Goal: Task Accomplishment & Management: Complete application form

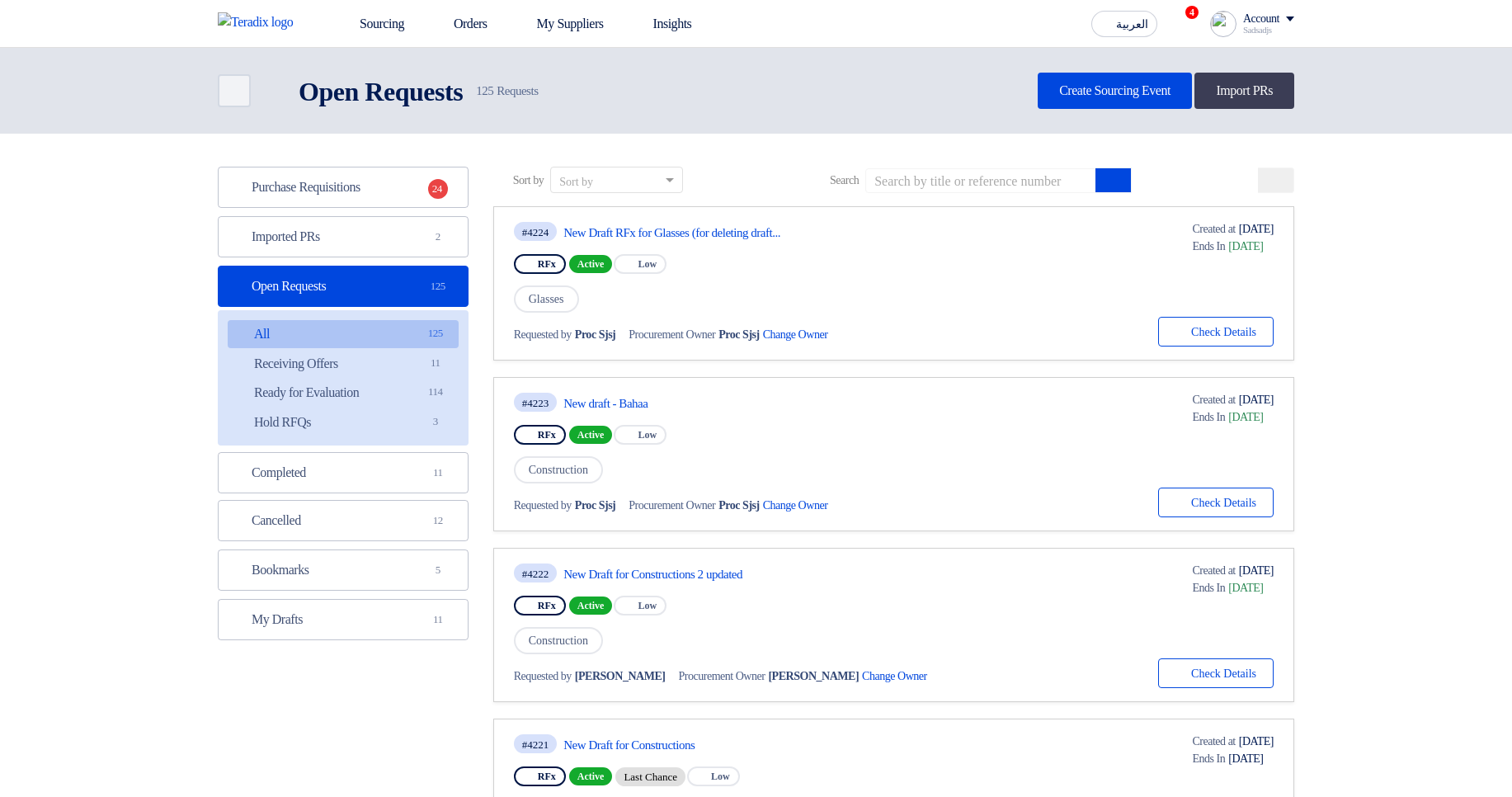
click at [1027, 110] on header "Back Open Requests Open Requests 125" at bounding box center [756, 90] width 1512 height 85
click at [1042, 87] on link "Create Sourcing Event" at bounding box center [1114, 90] width 154 height 37
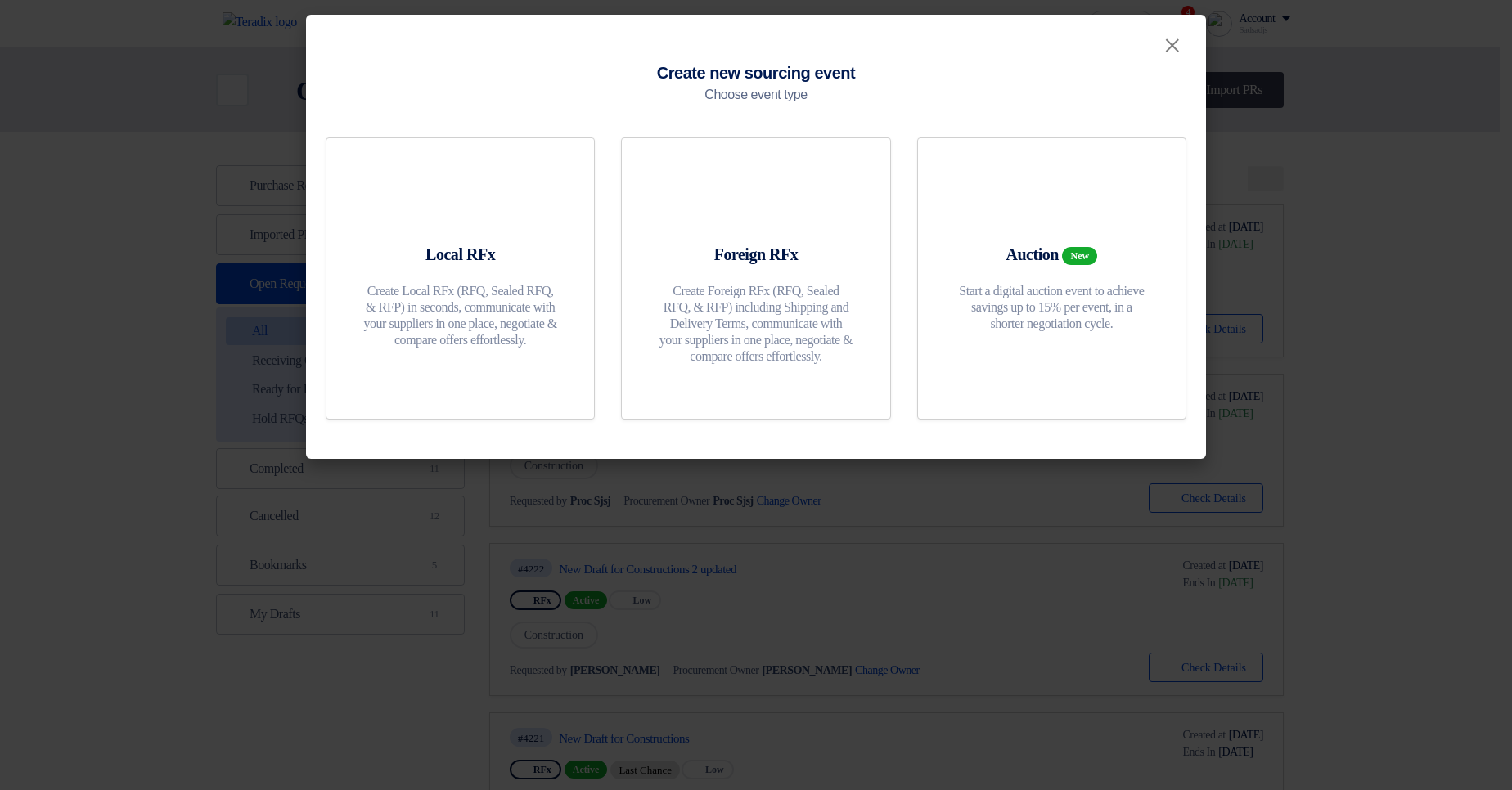
click at [835, 651] on modal-container "× Create new sourcing event Choose event type Local RFx Create Local RFx (RFQ, …" at bounding box center [756, 395] width 1512 height 790
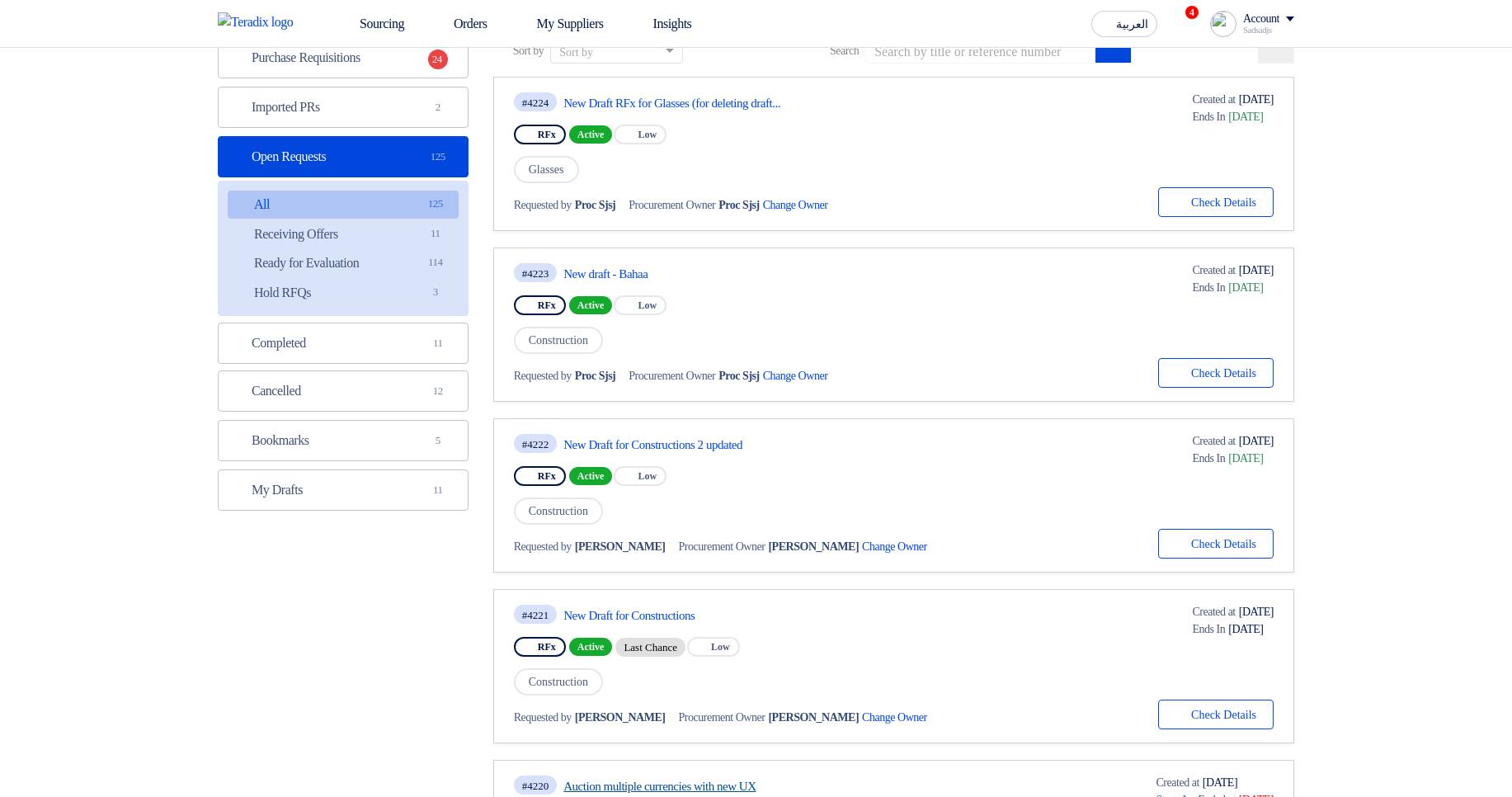
scroll to position [396, 0]
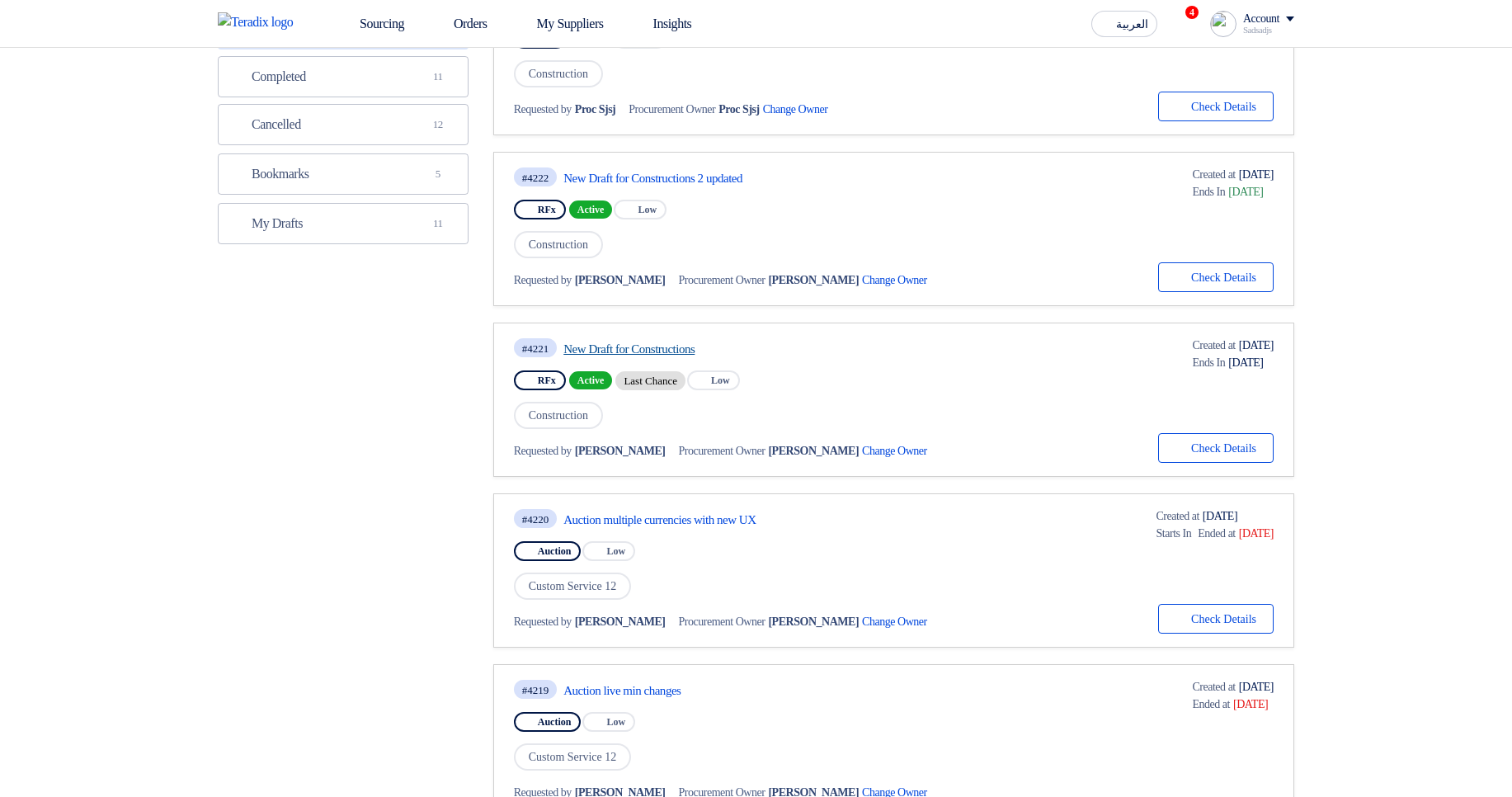
click at [688, 353] on link "New Draft for Constructions" at bounding box center [719, 348] width 310 height 15
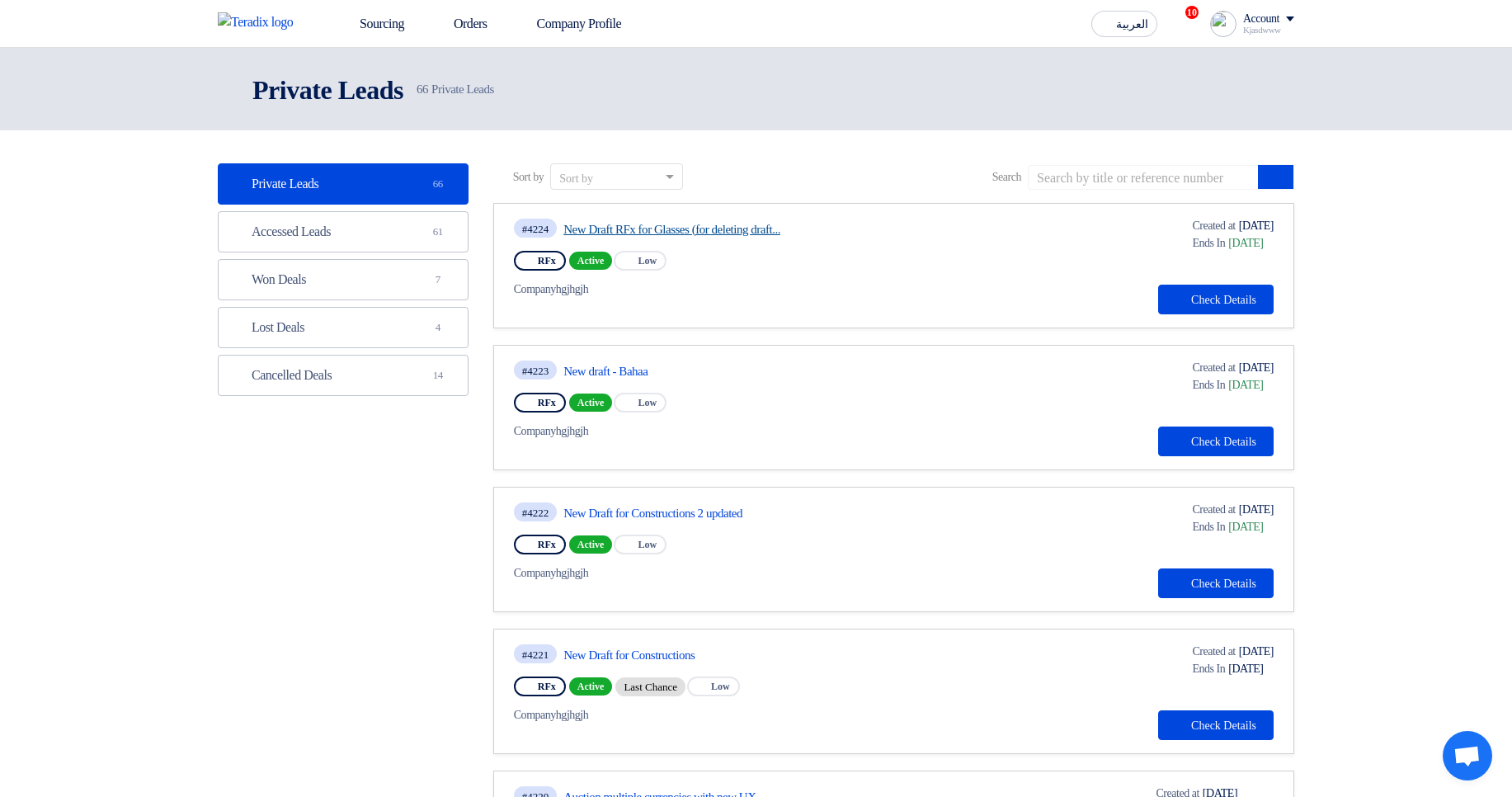
click at [748, 230] on link "New Draft RFx for Glasses (for deleting draft..." at bounding box center [719, 229] width 310 height 15
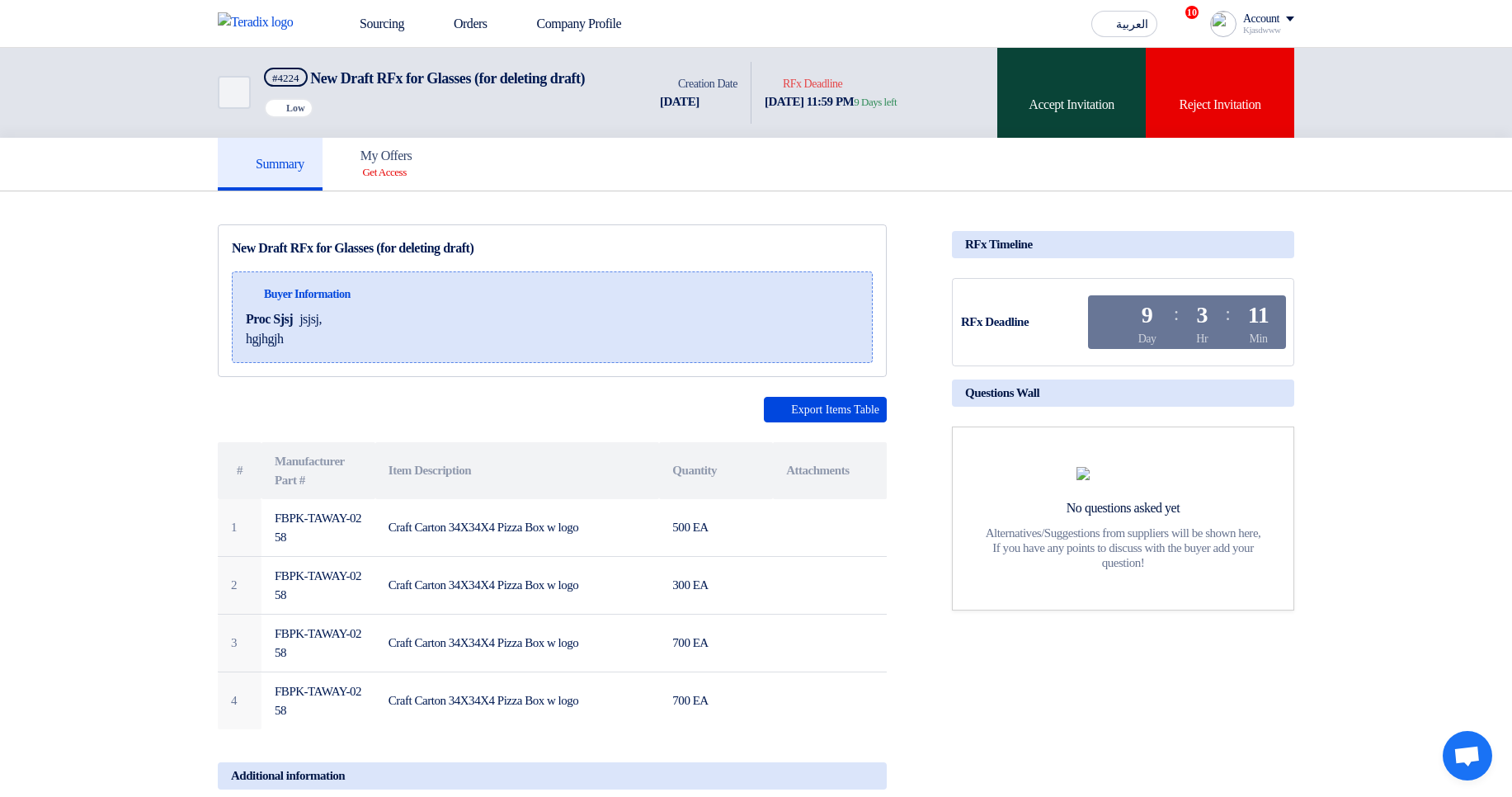
click at [1009, 106] on div "Accept Invitation" at bounding box center [1072, 92] width 149 height 90
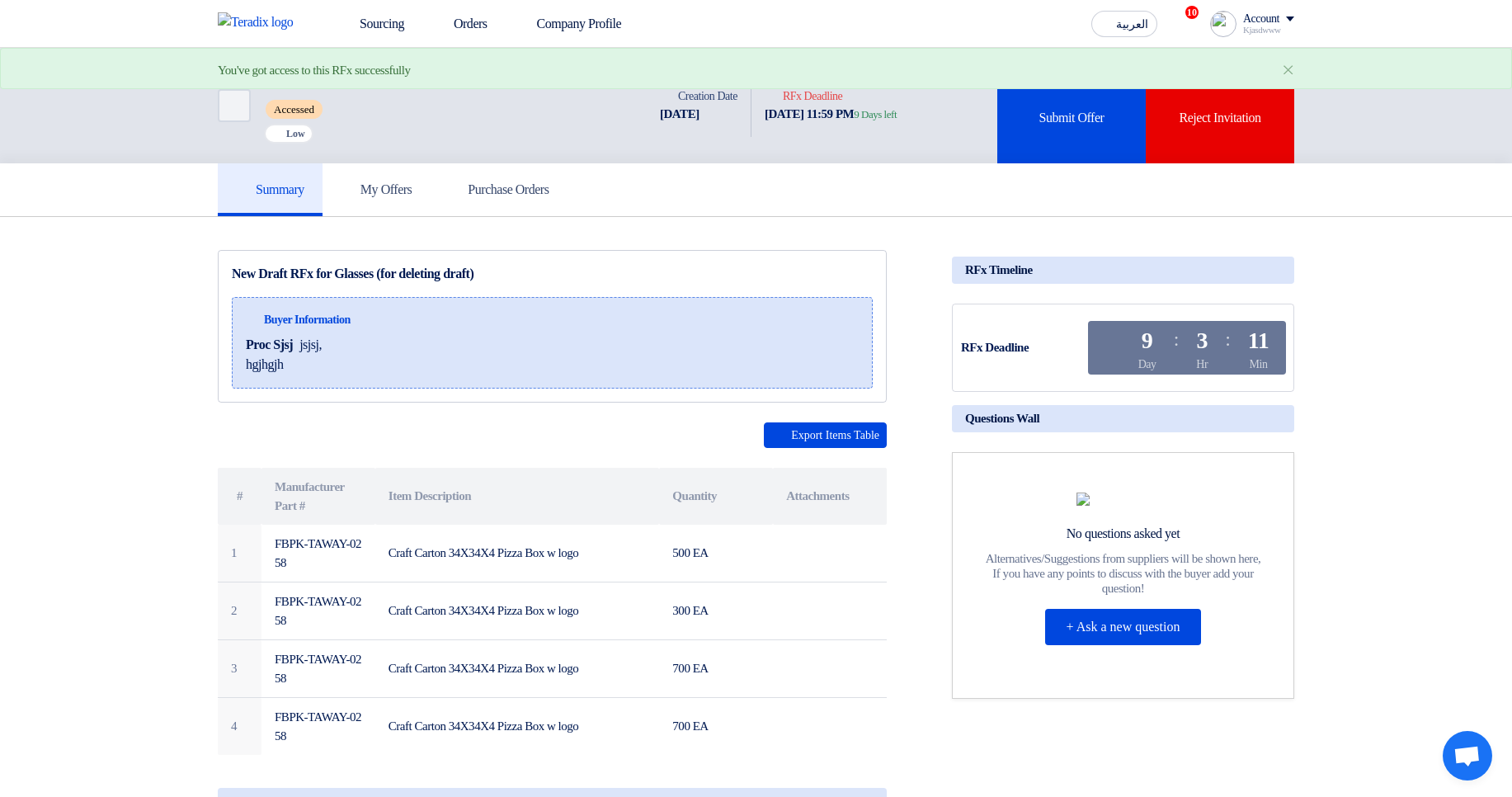
drag, startPoint x: 637, startPoint y: 363, endPoint x: 387, endPoint y: 305, distance: 256.6
click at [387, 305] on div "Buyer Information Proc Sjsj jsjsj, hgjhgjh" at bounding box center [552, 342] width 641 height 91
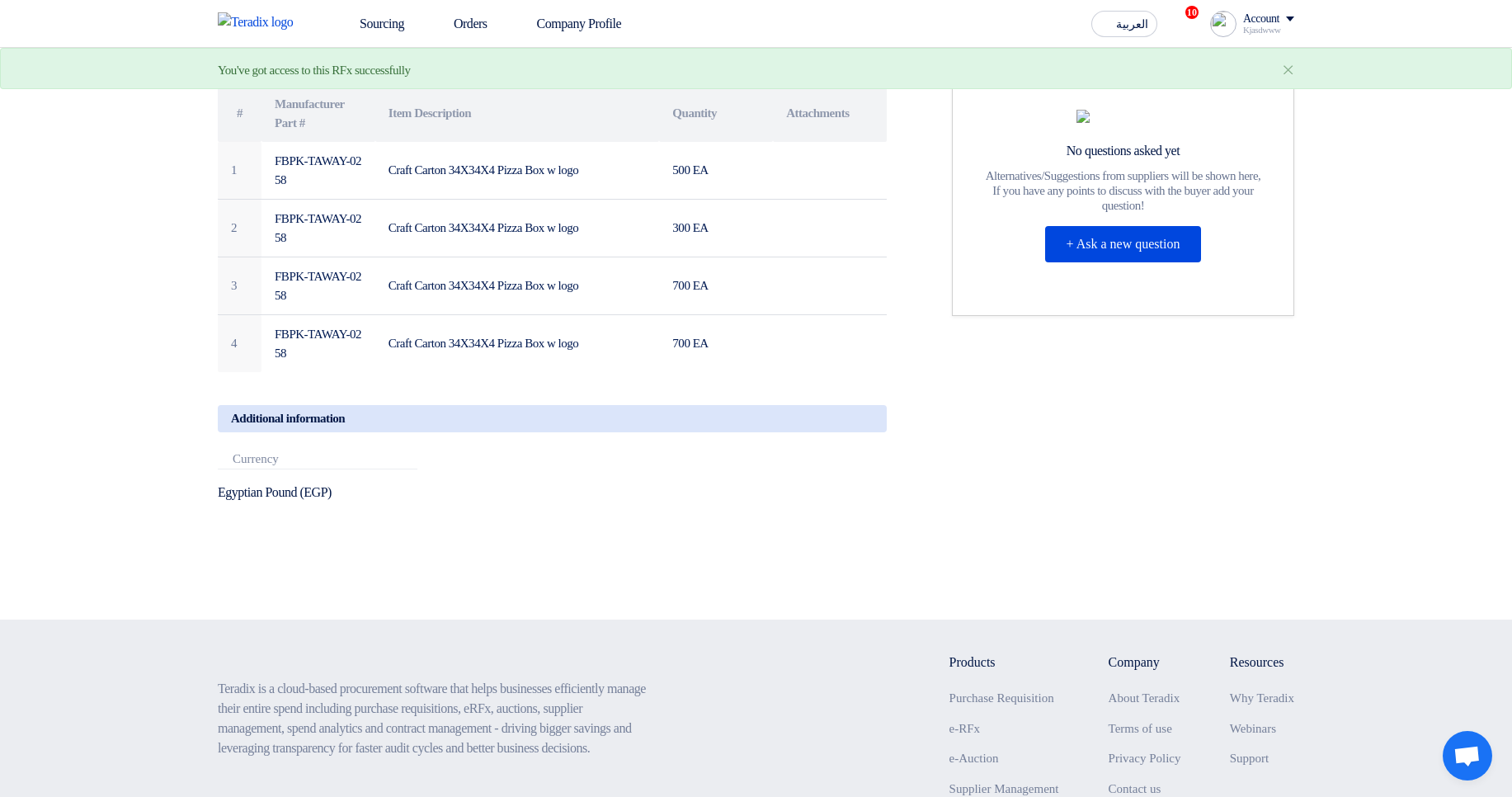
scroll to position [495, 0]
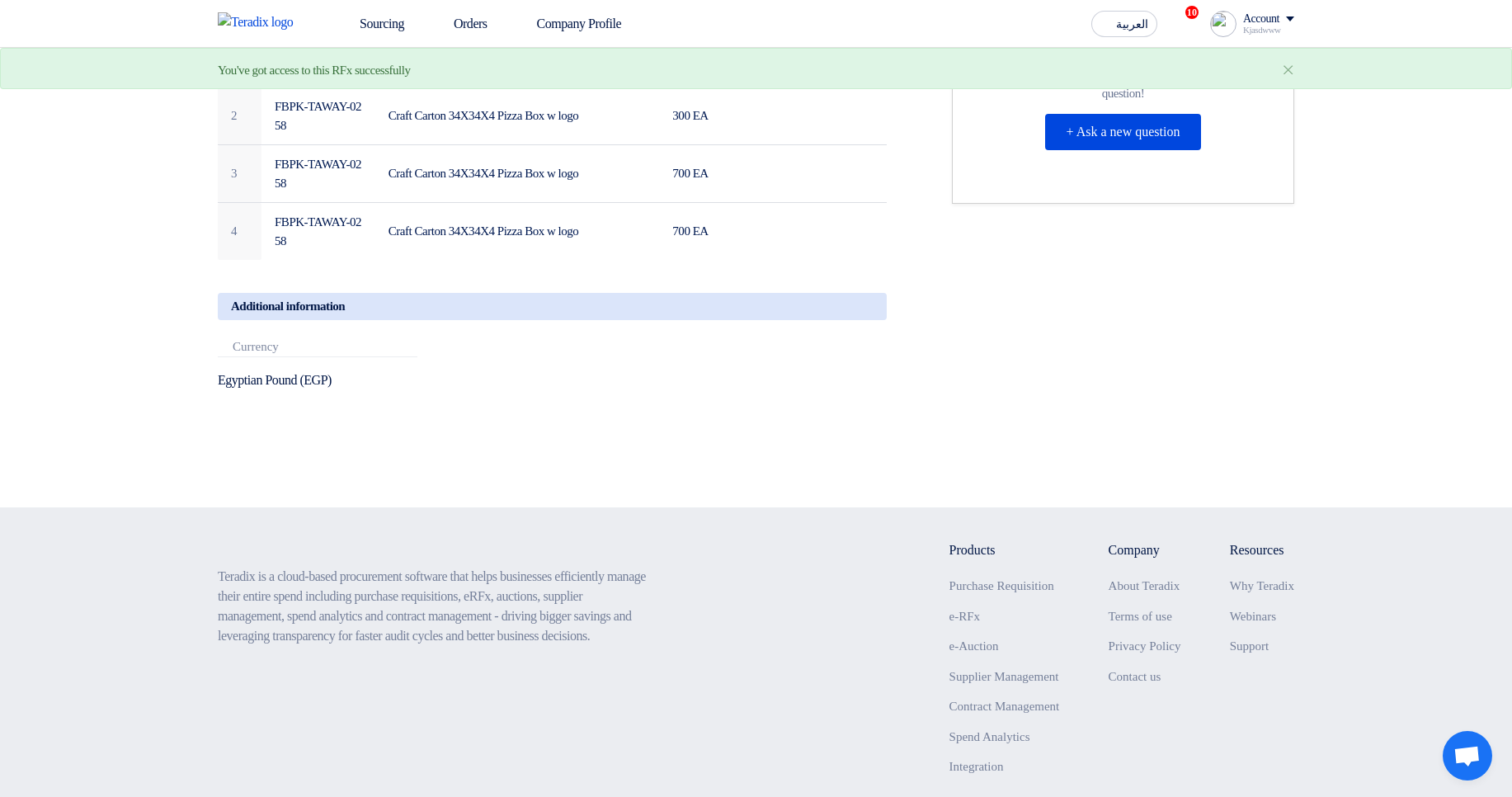
click at [842, 315] on div "Additional information" at bounding box center [552, 306] width 669 height 27
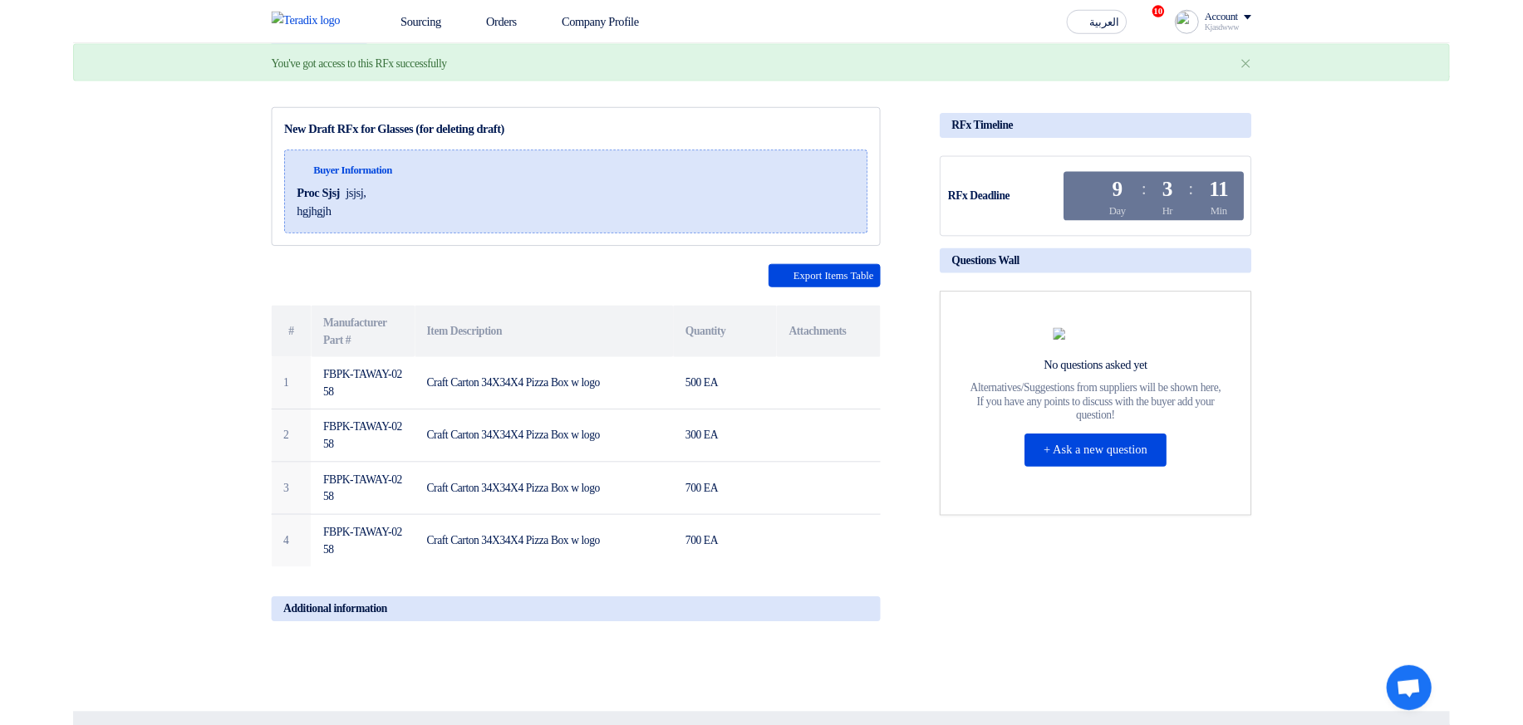
scroll to position [0, 0]
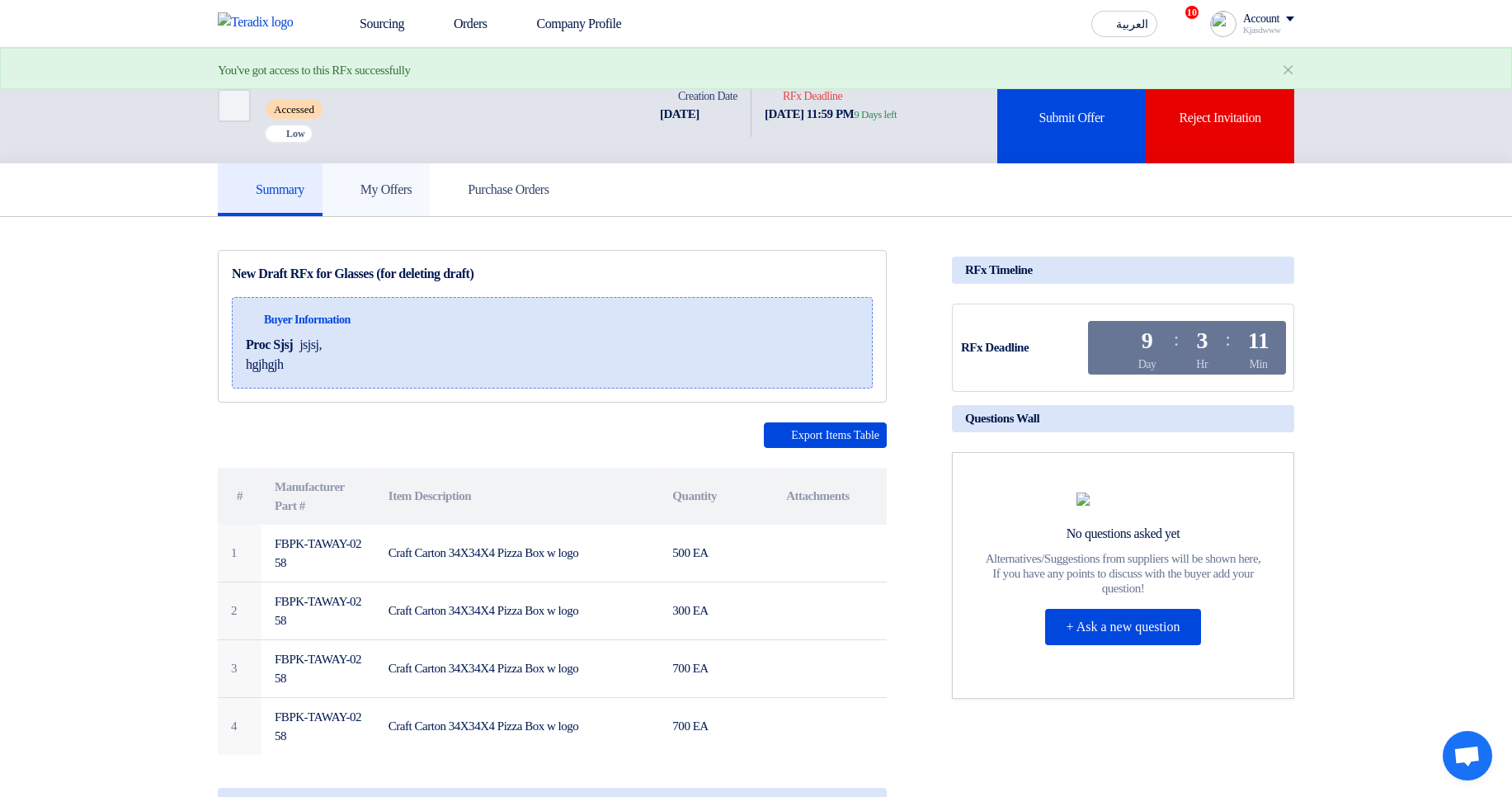
click at [398, 183] on h5 "My Offers" at bounding box center [376, 190] width 71 height 17
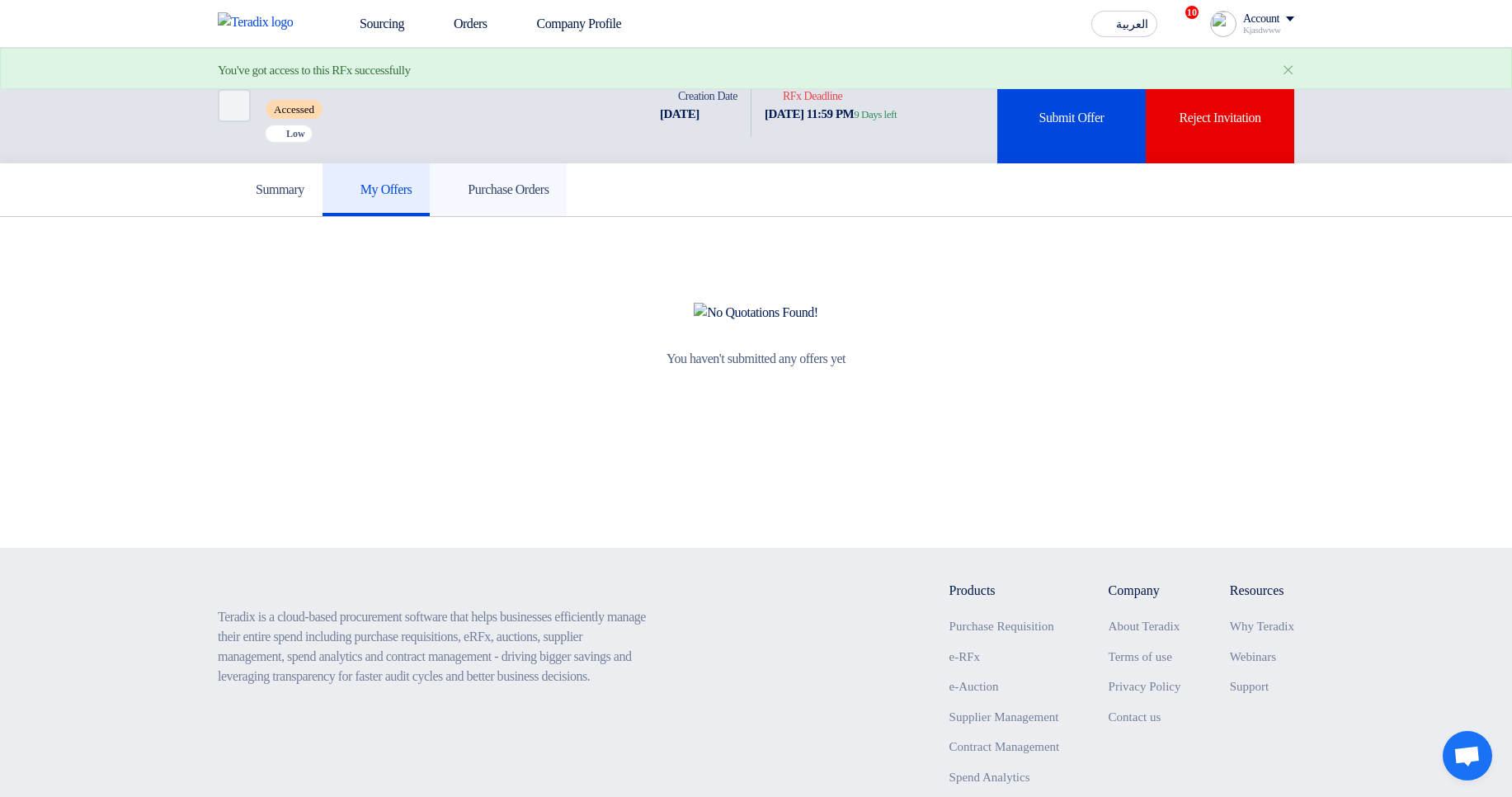
click at [567, 169] on link "Purchase Orders" at bounding box center [498, 190] width 137 height 53
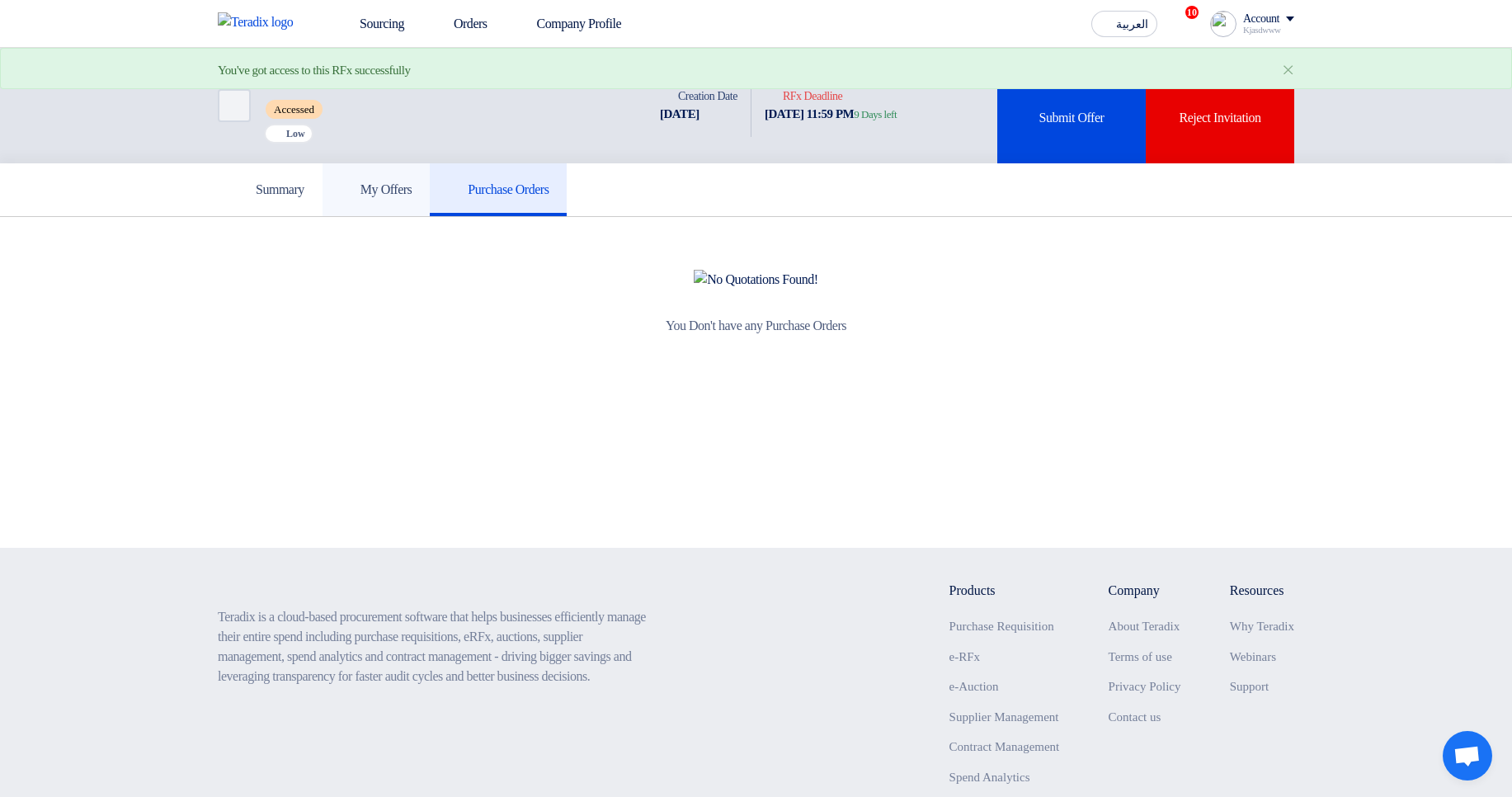
click at [388, 197] on h5 "My Offers" at bounding box center [376, 190] width 71 height 17
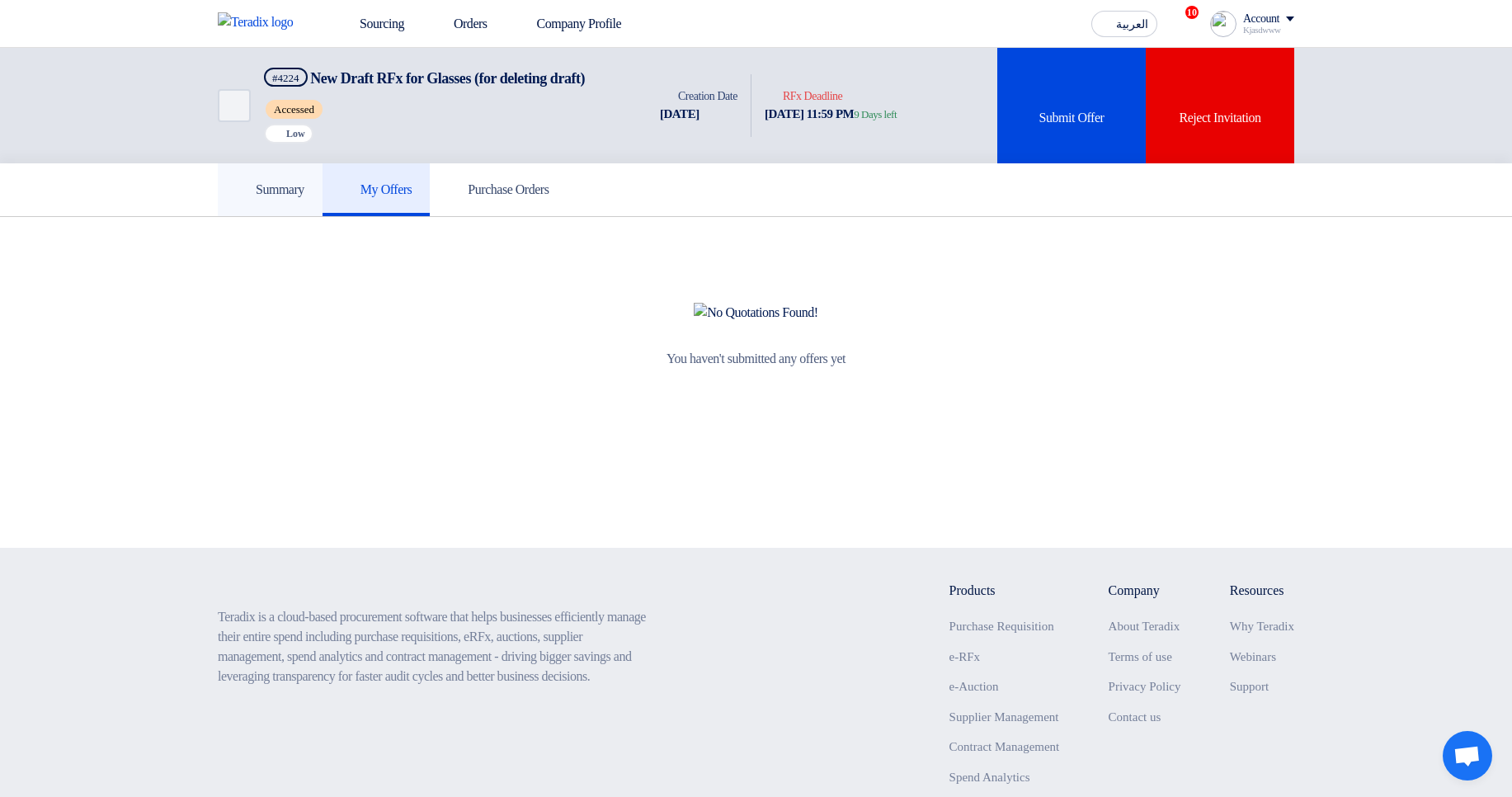
click at [237, 205] on link "Summary" at bounding box center [270, 190] width 105 height 53
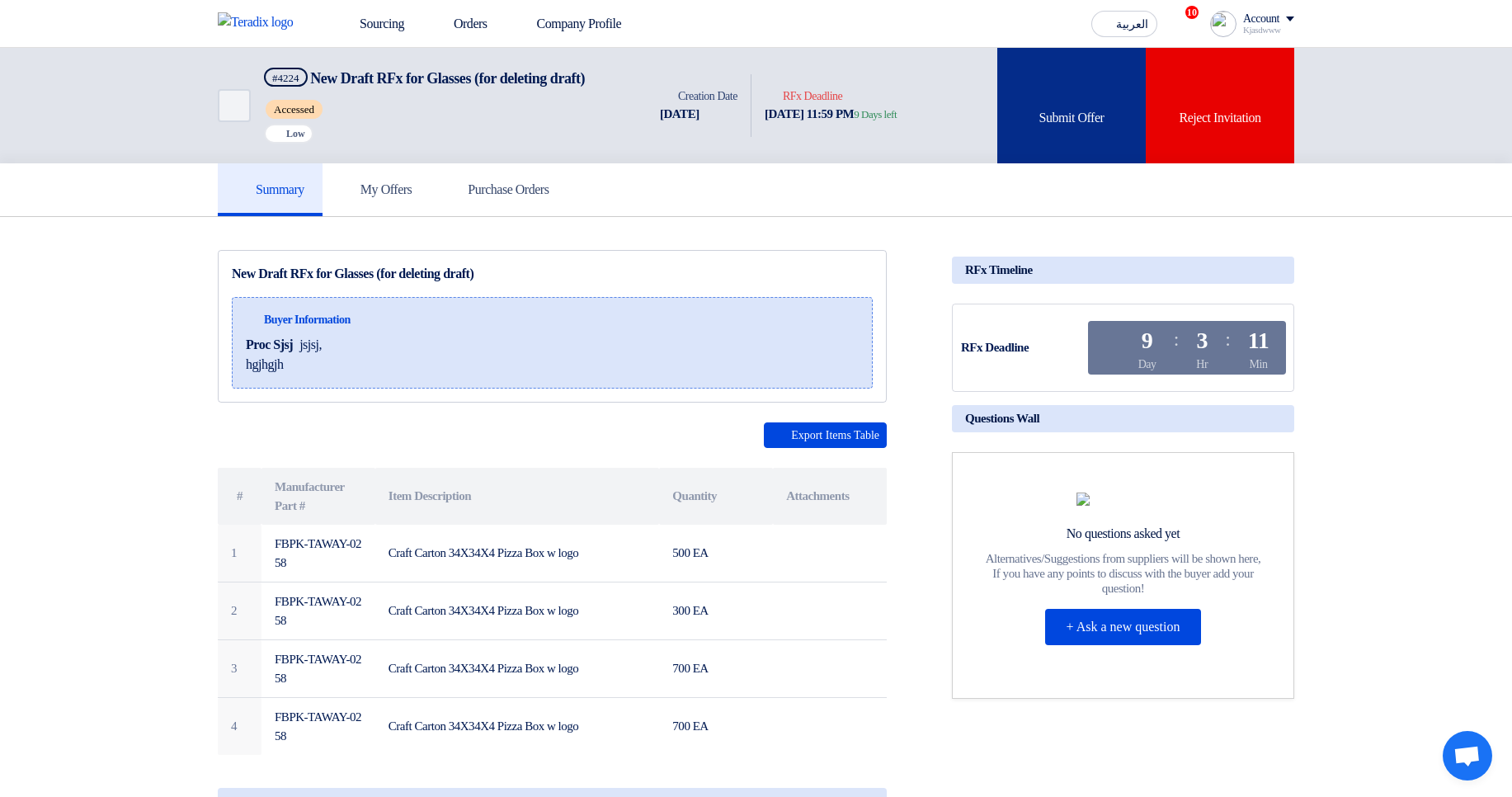
click at [1079, 110] on div "Submit Offer" at bounding box center [1072, 105] width 149 height 115
